Goal: Task Accomplishment & Management: Manage account settings

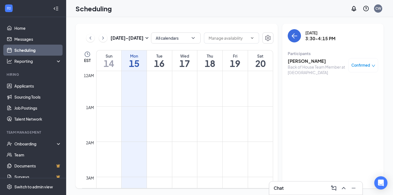
scroll to position [513, 0]
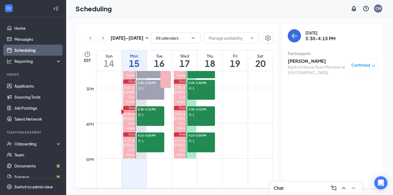
click at [320, 62] on h3 "[PERSON_NAME]" at bounding box center [317, 61] width 58 height 6
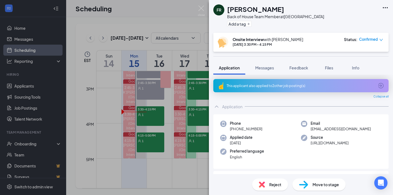
click at [269, 185] on div "Reject" at bounding box center [270, 185] width 36 height 12
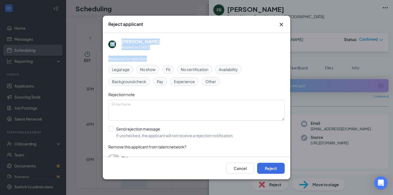
drag, startPoint x: 213, startPoint y: 24, endPoint x: 217, endPoint y: 52, distance: 27.9
click at [211, 58] on div "Reject applicant FR [PERSON_NAME] Applied on [DATE] Reasons for rejection Legal…" at bounding box center [197, 98] width 188 height 164
click at [286, 25] on div "Reject applicant" at bounding box center [197, 24] width 188 height 17
click at [282, 23] on icon "Cross" at bounding box center [281, 24] width 7 height 7
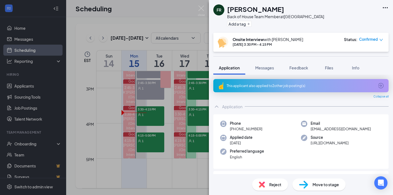
click at [275, 188] on span "Reject" at bounding box center [275, 185] width 12 height 6
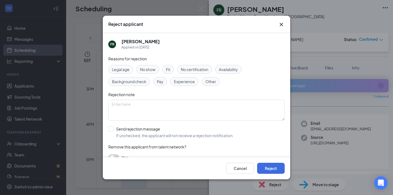
click at [151, 69] on span "No show" at bounding box center [147, 69] width 15 height 6
click at [273, 170] on button "Reject" at bounding box center [271, 168] width 28 height 11
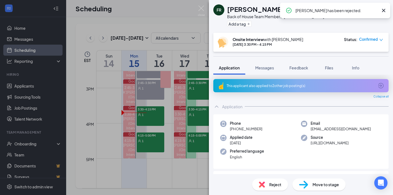
click at [385, 9] on icon "Cross" at bounding box center [383, 10] width 3 height 3
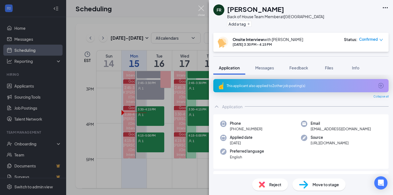
click at [203, 6] on img at bounding box center [201, 11] width 7 height 11
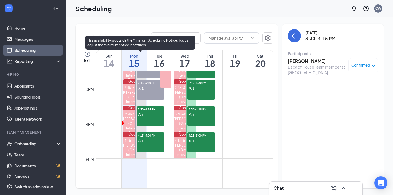
click at [154, 114] on div "1" at bounding box center [151, 115] width 28 height 6
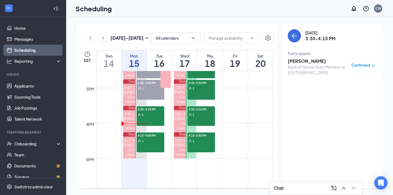
click at [322, 60] on h3 "[PERSON_NAME]" at bounding box center [317, 61] width 58 height 6
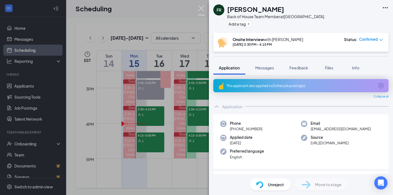
click at [199, 9] on img at bounding box center [201, 11] width 7 height 11
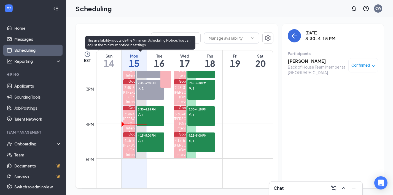
click at [153, 146] on div "4:15-5:00 PM 1" at bounding box center [151, 143] width 28 height 20
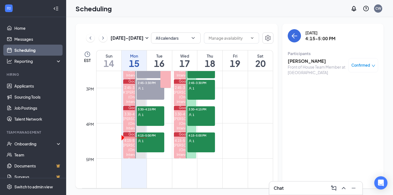
click at [295, 61] on h3 "[PERSON_NAME]" at bounding box center [317, 61] width 58 height 6
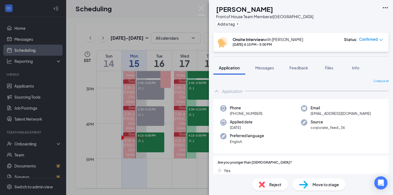
click at [268, 186] on div "Reject" at bounding box center [270, 185] width 36 height 12
click at [203, 13] on img at bounding box center [201, 11] width 7 height 11
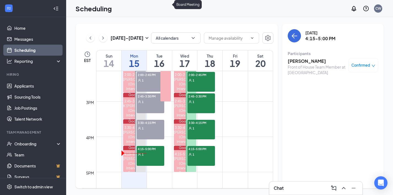
scroll to position [490, 0]
